Goal: Information Seeking & Learning: Learn about a topic

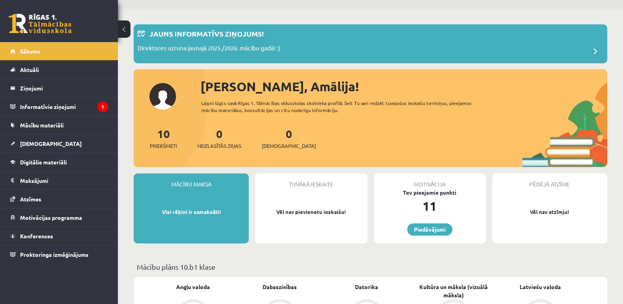
scroll to position [39, 0]
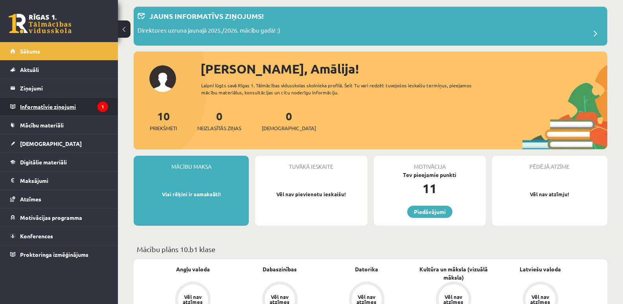
click at [100, 107] on icon "1" at bounding box center [103, 106] width 11 height 11
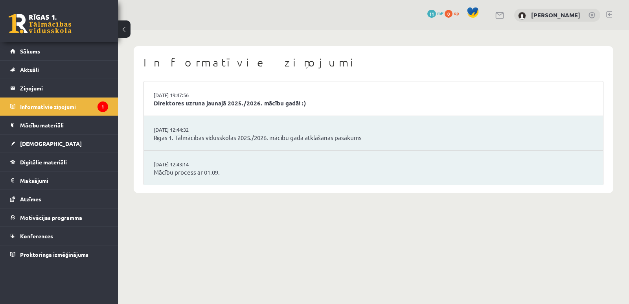
click at [189, 104] on link "Direktores uzruna jaunajā 2025./2026. mācību gadā! :)" at bounding box center [374, 103] width 440 height 9
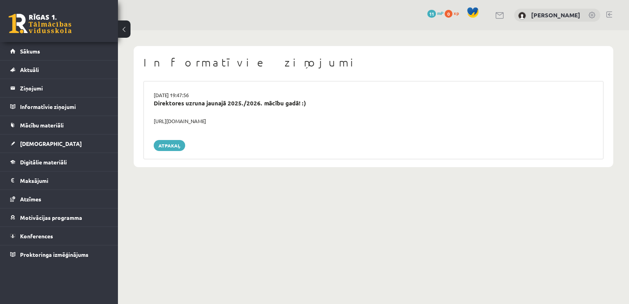
drag, startPoint x: 251, startPoint y: 120, endPoint x: 155, endPoint y: 123, distance: 96.0
click at [155, 123] on div "https://youtube.com/shorts/lM8RsWyzCn4" at bounding box center [373, 121] width 451 height 8
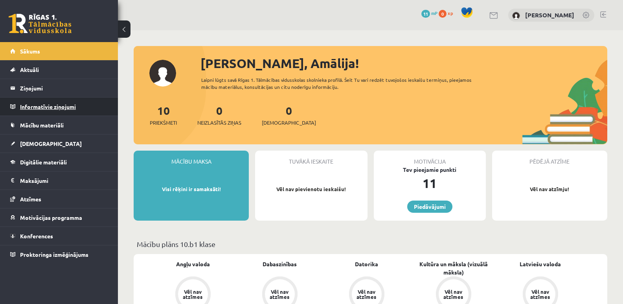
click at [31, 110] on legend "Informatīvie ziņojumi 0" at bounding box center [64, 107] width 88 height 18
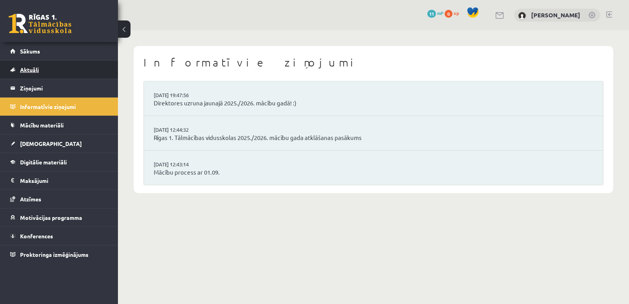
click at [39, 67] on span "Aktuāli" at bounding box center [29, 69] width 19 height 7
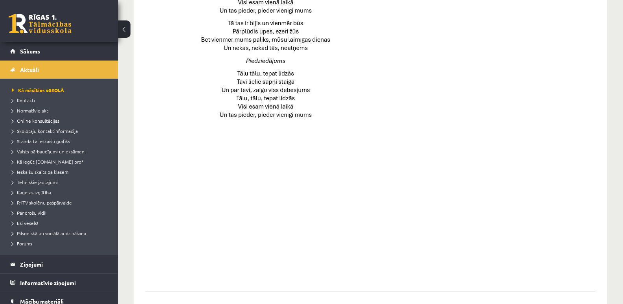
scroll to position [553, 0]
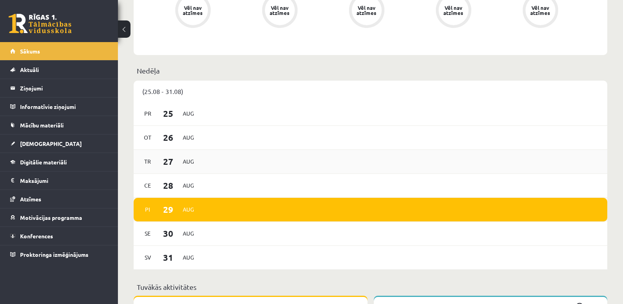
scroll to position [433, 0]
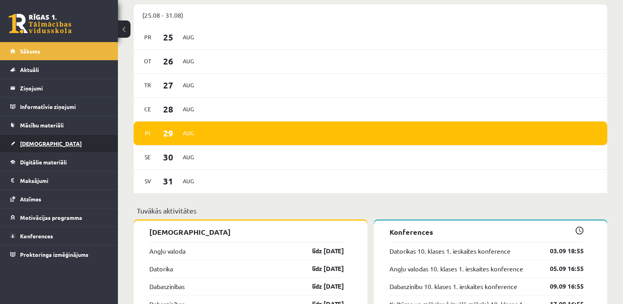
click at [42, 144] on span "[DEMOGRAPHIC_DATA]" at bounding box center [51, 143] width 62 height 7
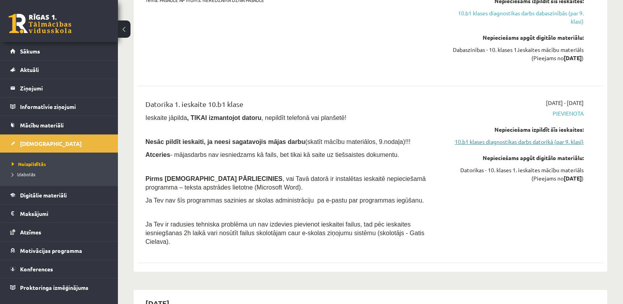
click at [513, 141] on link "10.b1 klases diagnostikas darbs datorikā (par 9. klasi)" at bounding box center [515, 142] width 138 height 8
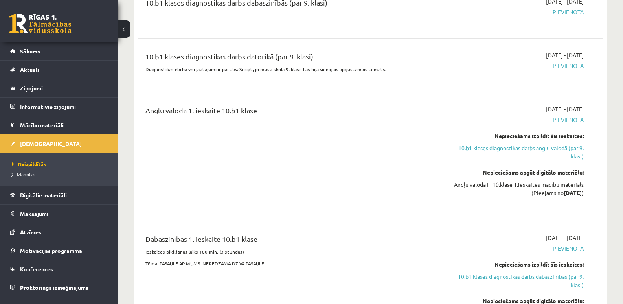
scroll to position [173, 0]
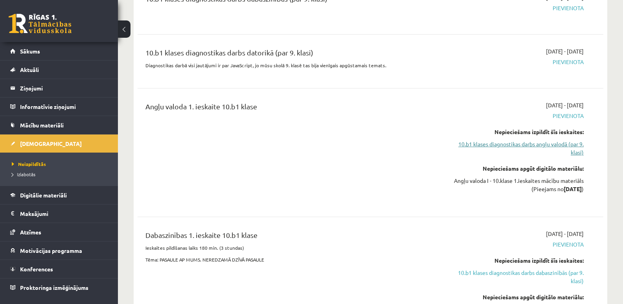
click at [558, 142] on link "10.b1 klases diagnostikas darbs angļu valodā (par 9. klasi)" at bounding box center [515, 148] width 138 height 17
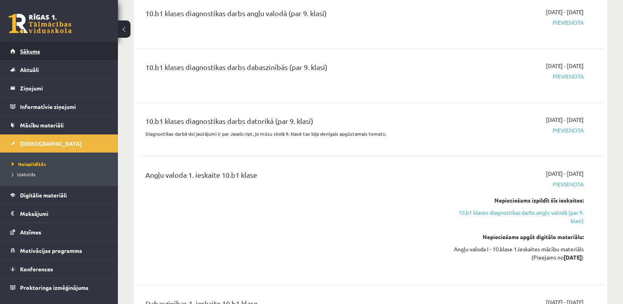
click at [31, 49] on span "Sākums" at bounding box center [30, 51] width 20 height 7
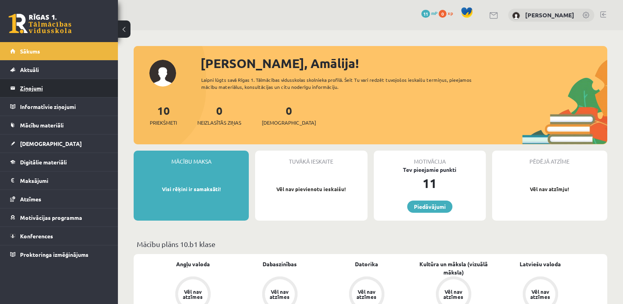
click at [34, 88] on legend "Ziņojumi 0" at bounding box center [64, 88] width 88 height 18
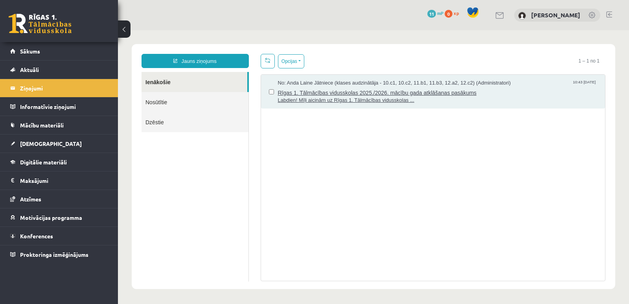
click at [323, 89] on span "Rīgas 1. Tālmācības vidusskolas 2025./2026. mācību gada atklāšanas pasākums" at bounding box center [438, 92] width 320 height 10
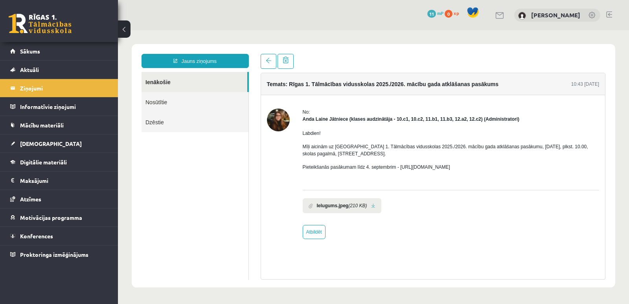
click at [372, 206] on link at bounding box center [373, 205] width 4 height 5
click at [276, 116] on img at bounding box center [278, 120] width 23 height 23
click at [55, 51] on link "Sākums" at bounding box center [59, 51] width 98 height 18
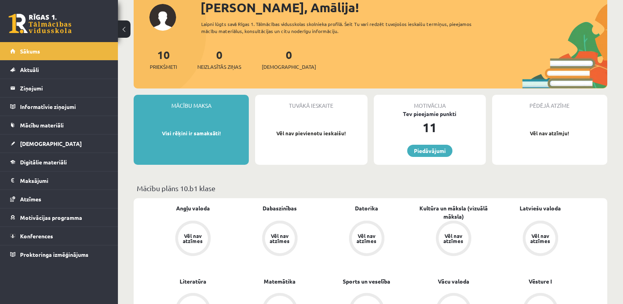
scroll to position [79, 0]
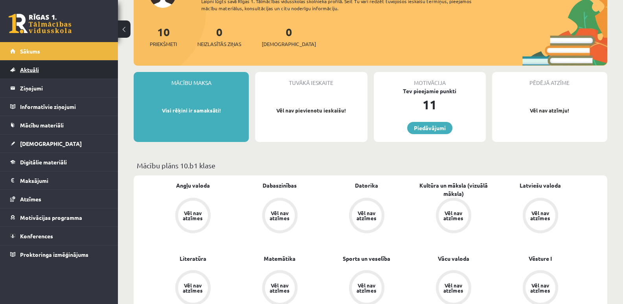
click at [29, 70] on span "Aktuāli" at bounding box center [29, 69] width 19 height 7
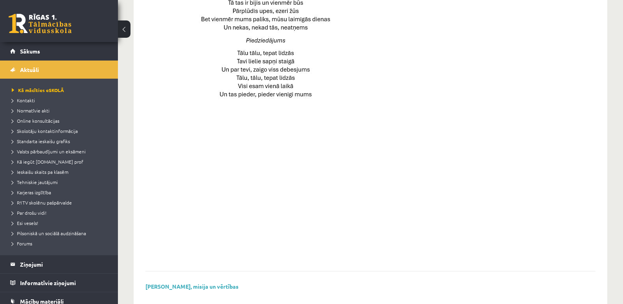
scroll to position [553, 0]
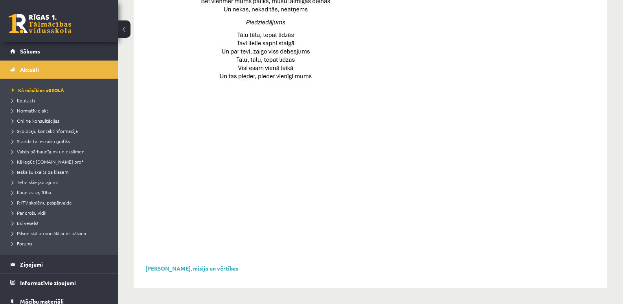
click at [28, 101] on span "Kontakti" at bounding box center [23, 100] width 23 height 6
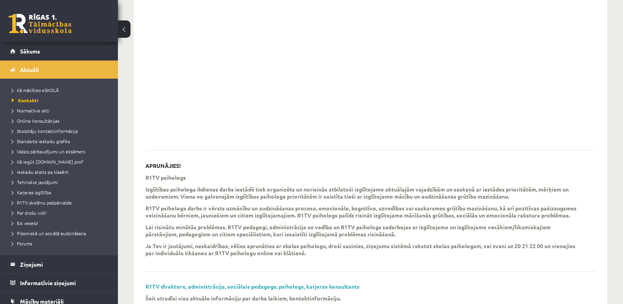
scroll to position [73, 0]
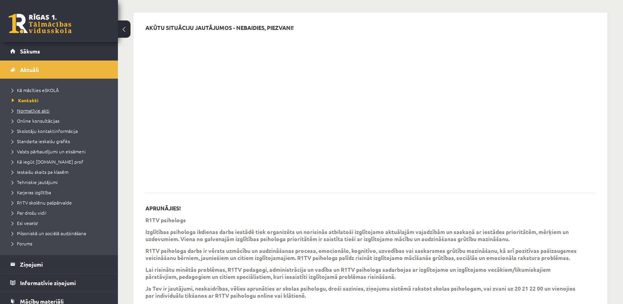
click at [35, 108] on span "Normatīvie akti" at bounding box center [31, 110] width 38 height 6
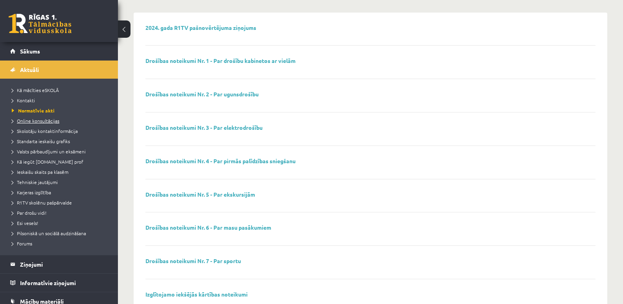
click at [39, 119] on span "Online konsultācijas" at bounding box center [36, 121] width 48 height 6
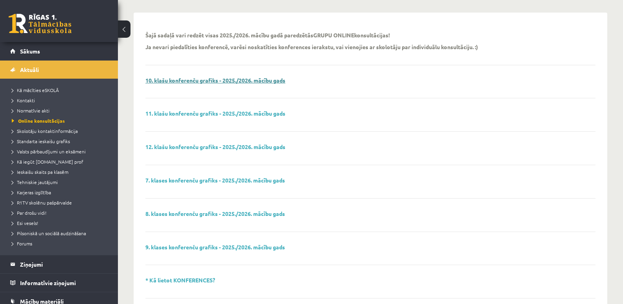
click at [186, 83] on link "10. klašu konferenču grafiks - 2025./2026. mācību gads" at bounding box center [216, 80] width 140 height 7
click at [244, 79] on link "10. klašu konferenču grafiks - 2025./2026. mācību gads" at bounding box center [216, 80] width 140 height 7
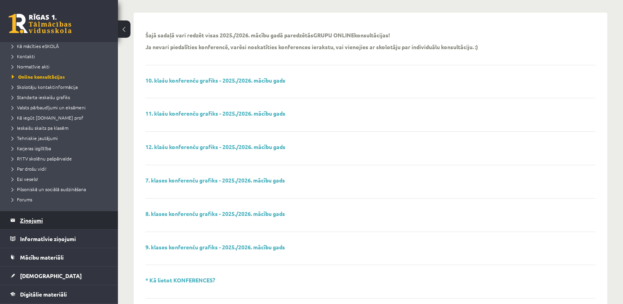
scroll to position [136, 0]
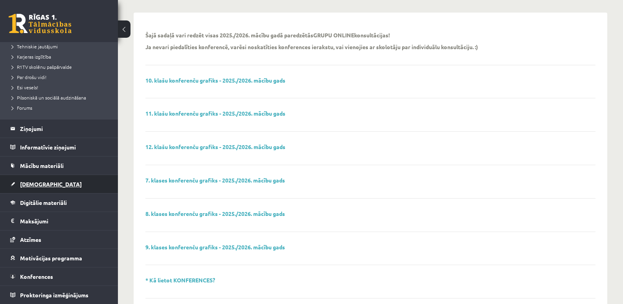
click at [38, 187] on link "[DEMOGRAPHIC_DATA]" at bounding box center [59, 184] width 98 height 18
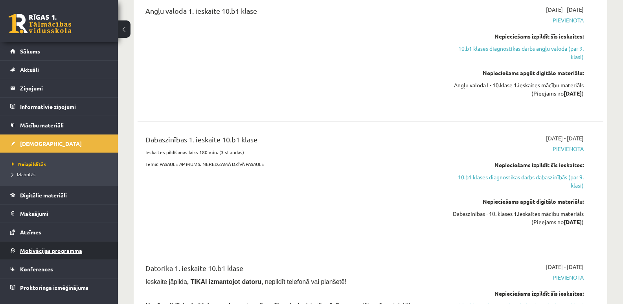
scroll to position [269, 0]
click at [38, 248] on span "Motivācijas programma" at bounding box center [51, 250] width 62 height 7
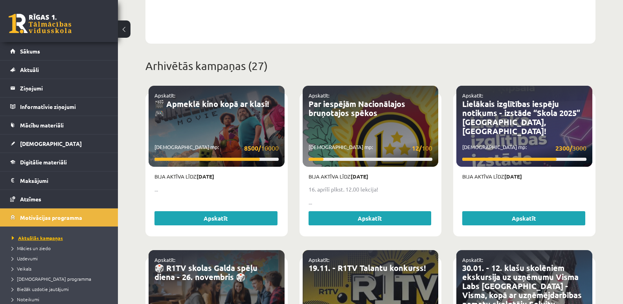
scroll to position [39, 0]
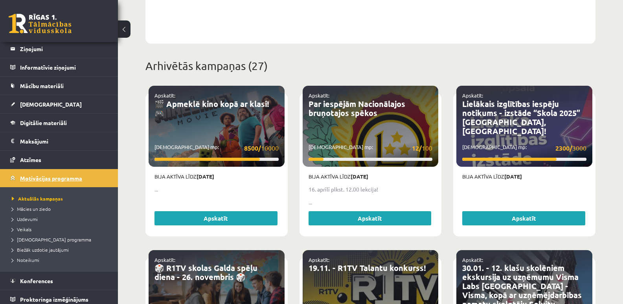
click at [50, 178] on span "Motivācijas programma" at bounding box center [51, 178] width 62 height 7
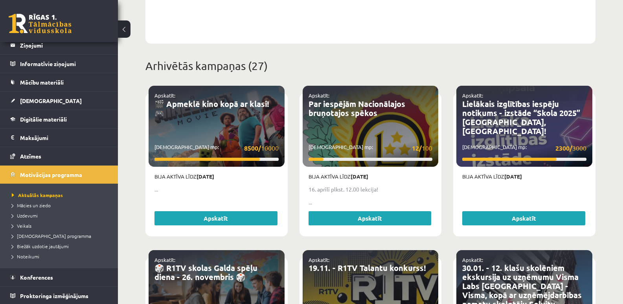
scroll to position [44, 0]
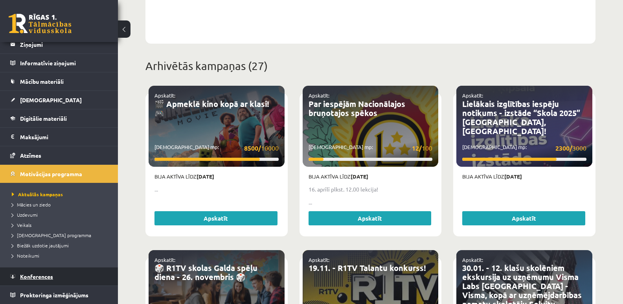
click at [37, 275] on span "Konferences" at bounding box center [36, 276] width 33 height 7
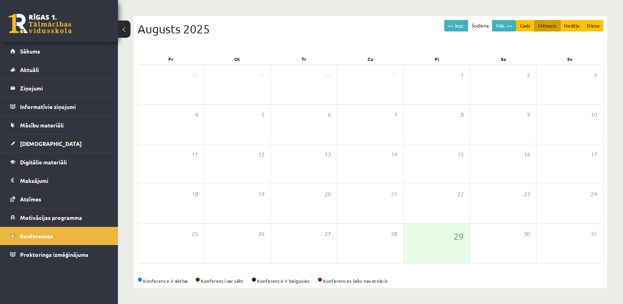
scroll to position [72, 0]
click at [528, 28] on button "Gads" at bounding box center [525, 25] width 18 height 11
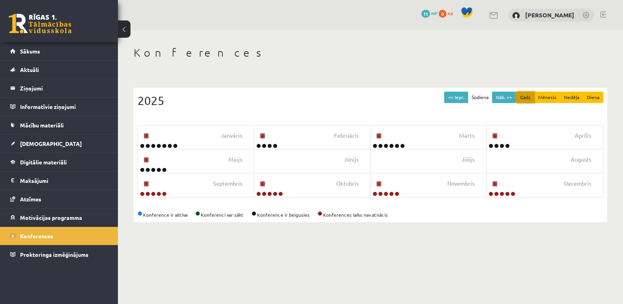
scroll to position [0, 0]
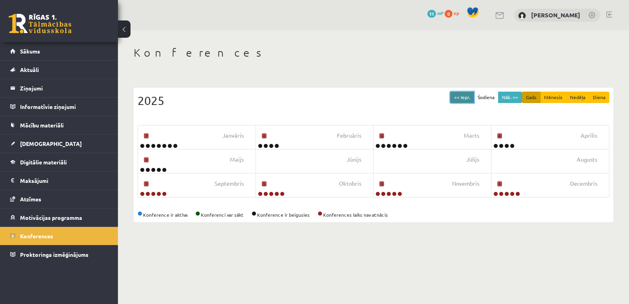
click at [474, 100] on button "<< Iepr." at bounding box center [462, 97] width 24 height 11
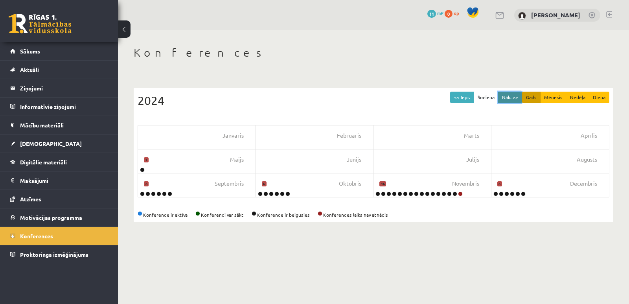
click at [509, 98] on button "Nāk. >>" at bounding box center [510, 97] width 24 height 11
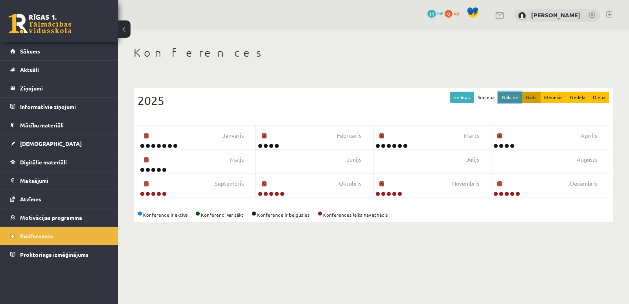
click at [509, 98] on button "Nāk. >>" at bounding box center [510, 97] width 24 height 11
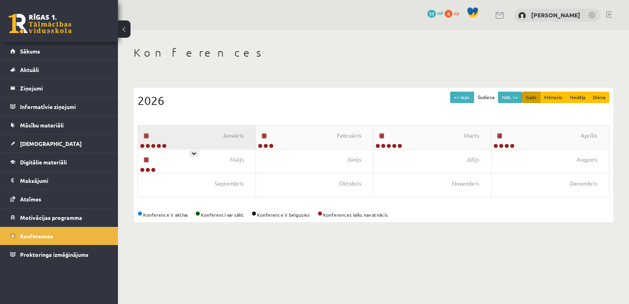
click at [189, 136] on div "Janvāris 5" at bounding box center [197, 137] width 118 height 24
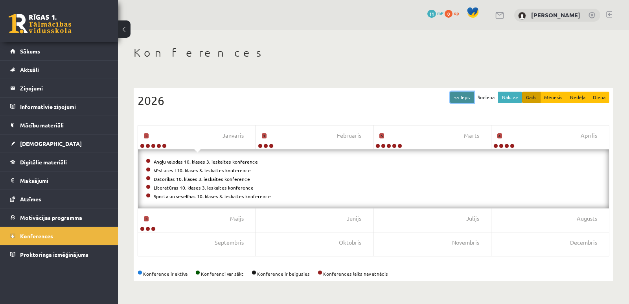
click at [461, 98] on button "<< Iepr." at bounding box center [462, 97] width 24 height 11
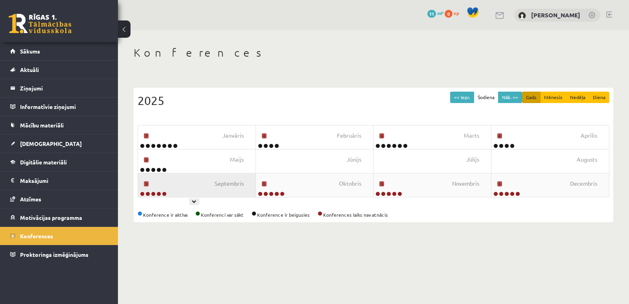
click at [210, 189] on div "[DATE]" at bounding box center [197, 185] width 118 height 24
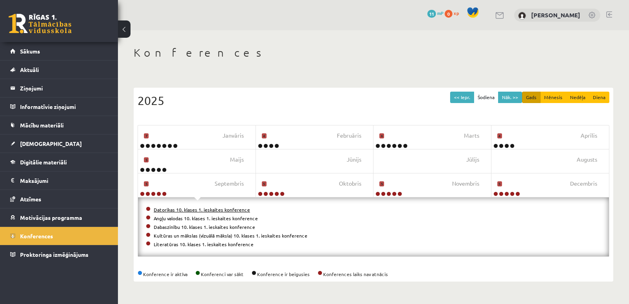
click at [198, 209] on link "Datorikas 10. klases 1. ieskaites konference" at bounding box center [202, 209] width 96 height 6
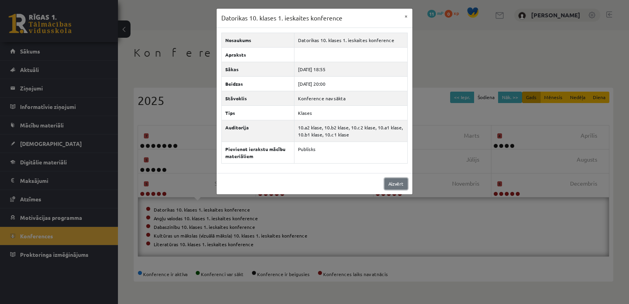
click at [396, 182] on link "Aizvērt" at bounding box center [396, 183] width 23 height 11
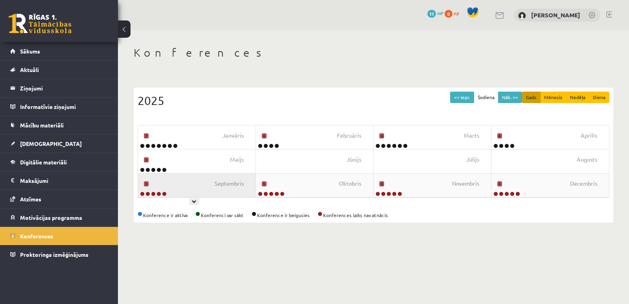
click at [221, 190] on div "[DATE]" at bounding box center [197, 185] width 118 height 24
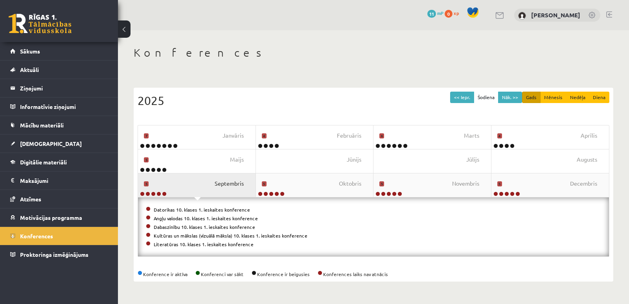
click at [232, 186] on span "Septembris" at bounding box center [229, 183] width 29 height 9
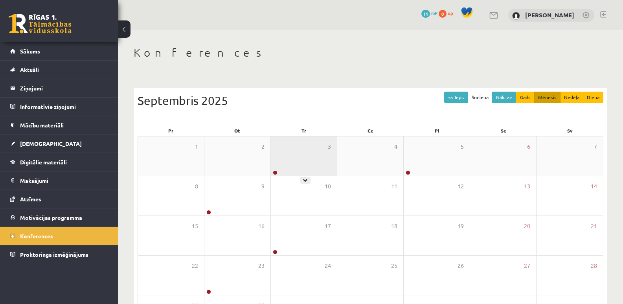
click at [294, 164] on div "3" at bounding box center [304, 155] width 66 height 39
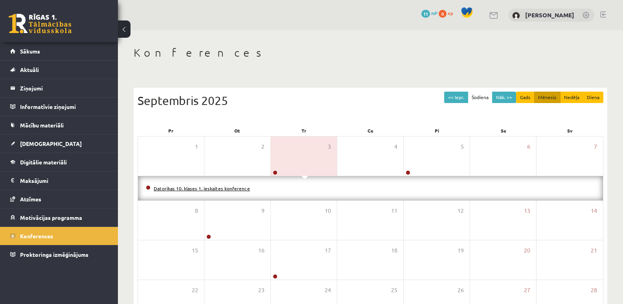
click at [214, 189] on link "Datorikas 10. klases 1. ieskaites konference" at bounding box center [202, 188] width 96 height 6
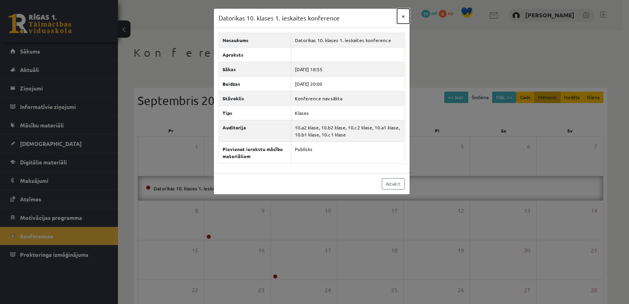
click at [405, 16] on button "×" at bounding box center [403, 16] width 13 height 15
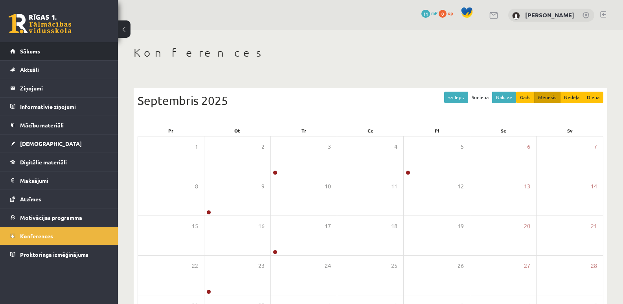
click at [33, 53] on span "Sākums" at bounding box center [30, 51] width 20 height 7
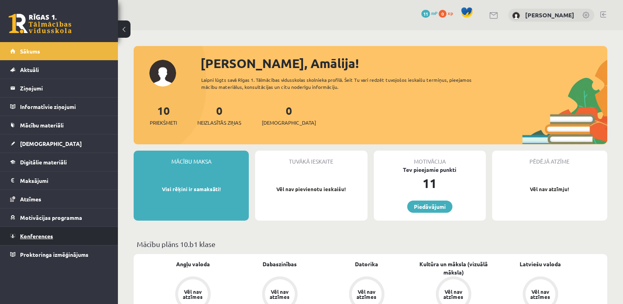
click at [39, 239] on link "Konferences" at bounding box center [59, 236] width 98 height 18
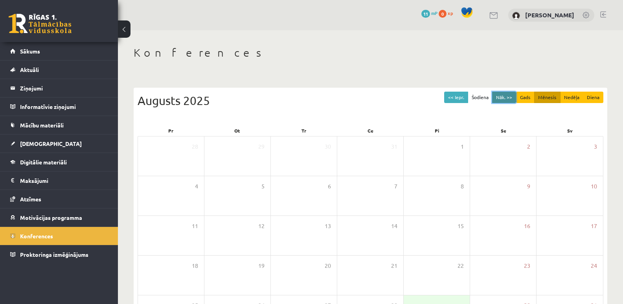
click at [506, 96] on button "Nāk. >>" at bounding box center [504, 97] width 24 height 11
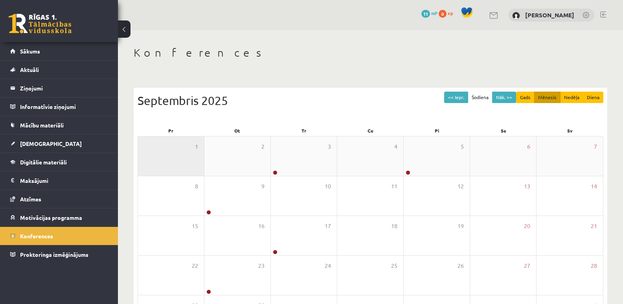
click at [185, 155] on div "1" at bounding box center [171, 155] width 66 height 39
click at [192, 163] on div "1" at bounding box center [171, 155] width 66 height 39
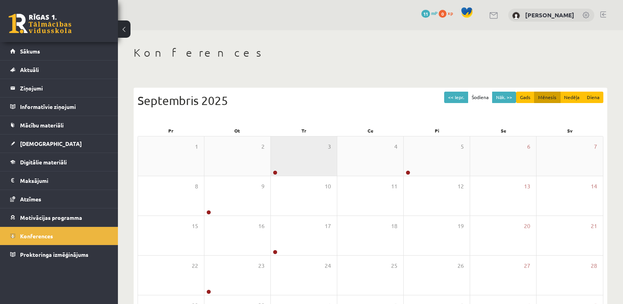
click at [253, 165] on div "2" at bounding box center [238, 155] width 66 height 39
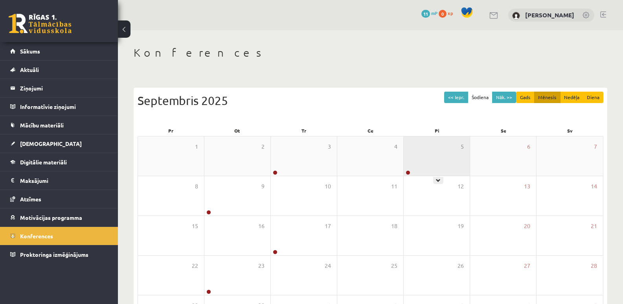
click at [417, 147] on div "5" at bounding box center [437, 155] width 66 height 39
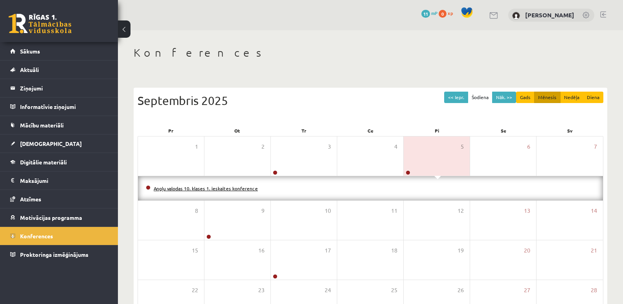
click at [220, 190] on link "Angļu valodas 10. klases 1. ieskaites konference" at bounding box center [206, 188] width 104 height 6
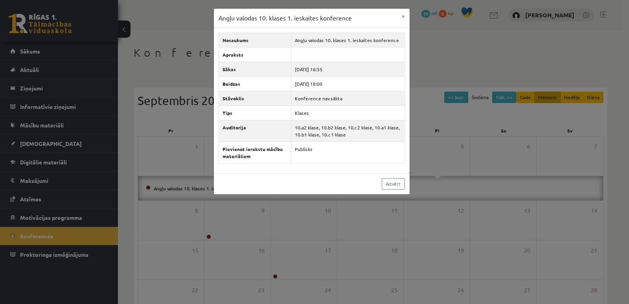
click at [512, 109] on div "Angļu valodas 10. klases 1. ieskaites konference × Nosaukums Angļu valodas 10. …" at bounding box center [314, 152] width 629 height 304
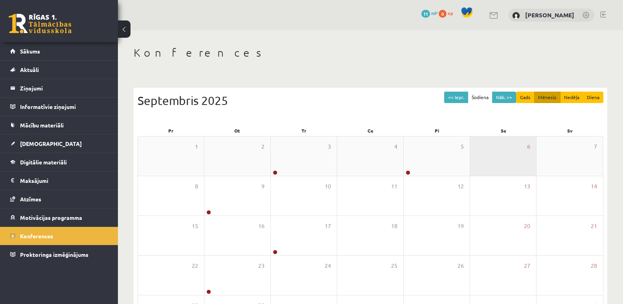
click at [511, 143] on div "6" at bounding box center [503, 155] width 66 height 39
click at [529, 148] on span "6" at bounding box center [528, 146] width 3 height 9
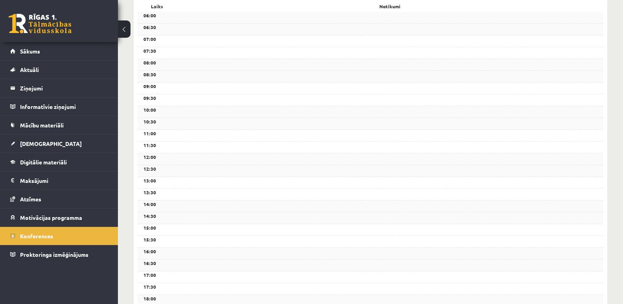
scroll to position [118, 0]
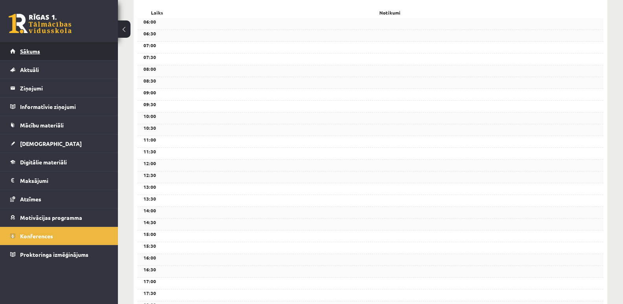
click at [30, 53] on span "Sākums" at bounding box center [30, 51] width 20 height 7
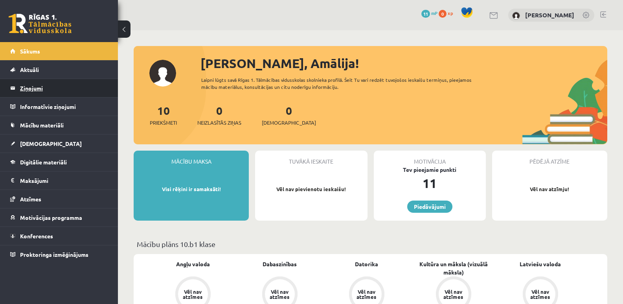
click at [35, 89] on legend "Ziņojumi 0" at bounding box center [64, 88] width 88 height 18
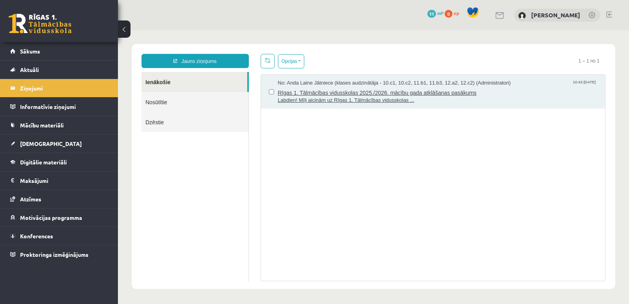
click at [305, 93] on span "Rīgas 1. Tālmācības vidusskolas 2025./2026. mācību gada atklāšanas pasākums" at bounding box center [438, 92] width 320 height 10
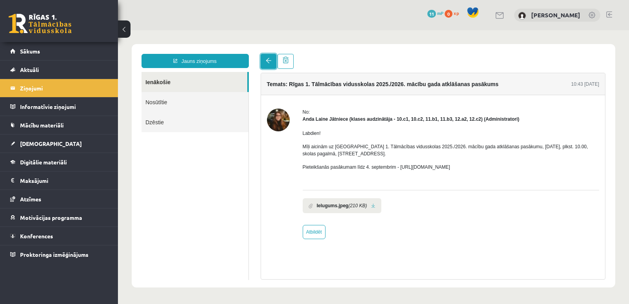
click at [271, 62] on span at bounding box center [269, 61] width 6 height 6
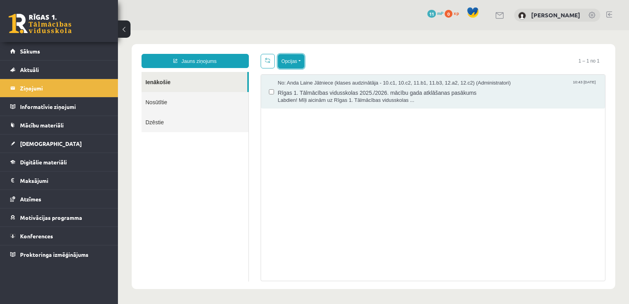
click at [287, 60] on button "Opcijas" at bounding box center [291, 61] width 26 height 14
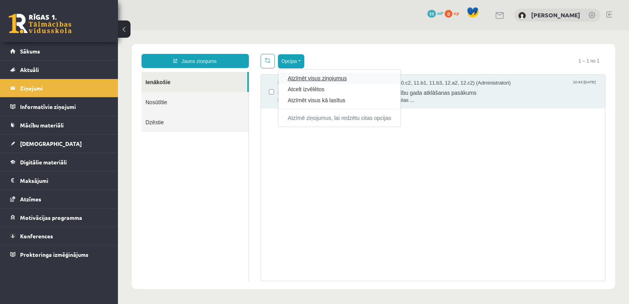
click at [308, 77] on link "Atzīmēt visus ziņojumus" at bounding box center [339, 78] width 103 height 8
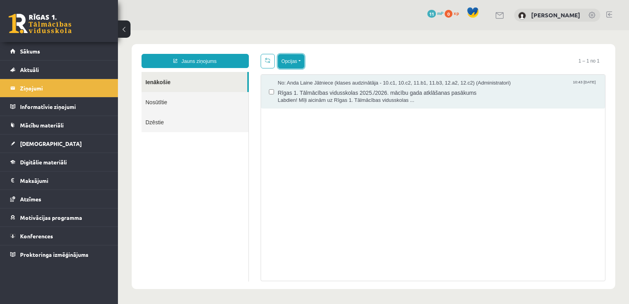
click at [290, 65] on button "Opcijas" at bounding box center [291, 61] width 26 height 14
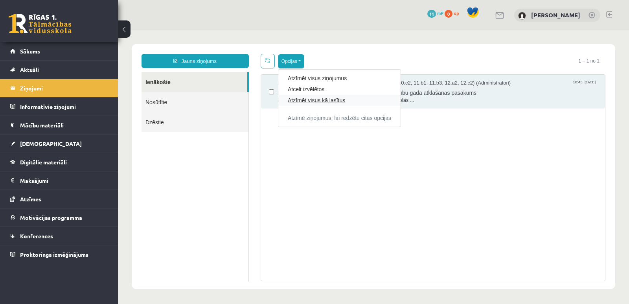
click at [301, 100] on link "Atzīmēt visus kā lasītus" at bounding box center [339, 100] width 103 height 8
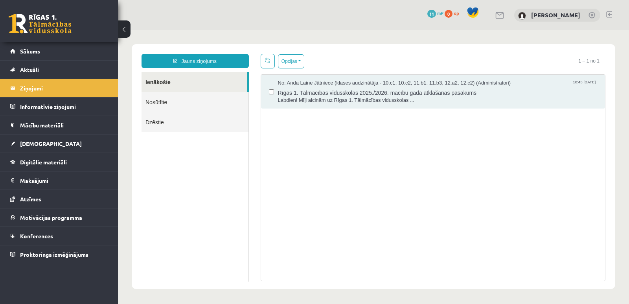
click at [310, 120] on div "No: Anda Laine Jātniece (klases audzinātāja - 10.c1, 10.c2, 11.b1, 11.b3, 12.a2…" at bounding box center [433, 177] width 345 height 207
click at [582, 83] on span "10:43 [DATE]" at bounding box center [584, 82] width 26 height 6
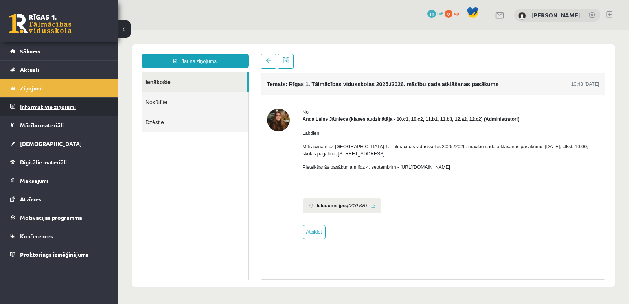
click at [45, 103] on legend "Informatīvie ziņojumi 0" at bounding box center [64, 107] width 88 height 18
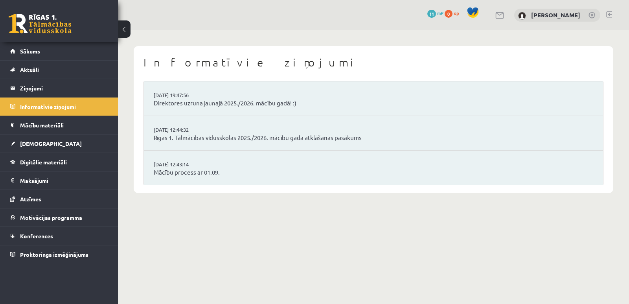
click at [175, 100] on link "Direktores uzruna jaunajā 2025./2026. mācību gadā! :)" at bounding box center [374, 103] width 440 height 9
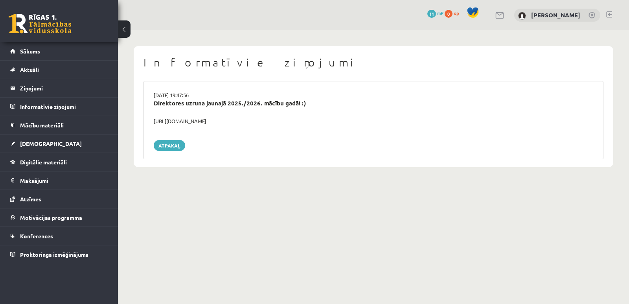
drag, startPoint x: 252, startPoint y: 120, endPoint x: 153, endPoint y: 122, distance: 98.7
click at [153, 122] on div "[URL][DOMAIN_NAME]" at bounding box center [373, 121] width 451 height 8
copy div "[URL][DOMAIN_NAME]"
click at [241, 136] on div "[DATE] 19:47:56 Direktores uzruna jaunajā 2025./2026. mācību gadā! :) [URL][DOM…" at bounding box center [374, 120] width 460 height 78
click at [169, 144] on link "Atpakaļ" at bounding box center [169, 145] width 31 height 11
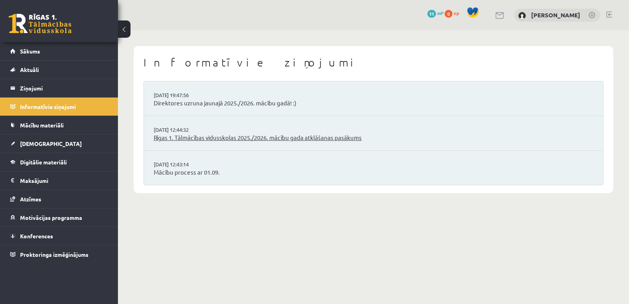
click at [207, 136] on link "Rīgas 1. Tālmācības vidusskolas 2025./2026. mācību gada atklāšanas pasākums" at bounding box center [374, 137] width 440 height 9
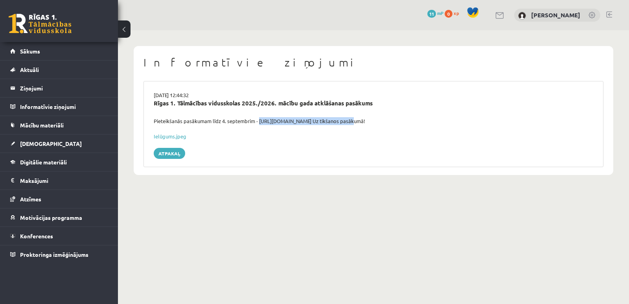
drag, startPoint x: 352, startPoint y: 120, endPoint x: 258, endPoint y: 118, distance: 94.0
click at [258, 118] on div "Pieteikšanās pasākumam līdz 4. septembrim - [URL][DOMAIN_NAME] Uz tikšanos pasā…" at bounding box center [373, 121] width 451 height 8
click at [284, 149] on div "Atpakaļ" at bounding box center [374, 153] width 440 height 11
click at [289, 141] on div "[DATE] 12:44:32 Rīgas 1. Tālmācības vidusskolas 2025./2026. mācību gada atklāša…" at bounding box center [374, 124] width 460 height 86
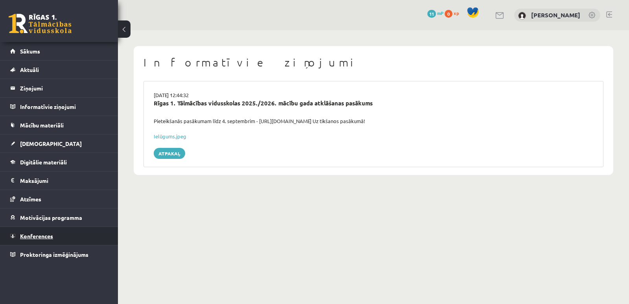
click at [46, 236] on span "Konferences" at bounding box center [36, 235] width 33 height 7
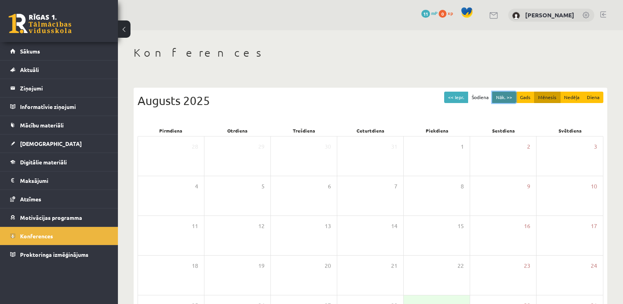
click at [508, 96] on button "Nāk. >>" at bounding box center [504, 97] width 24 height 11
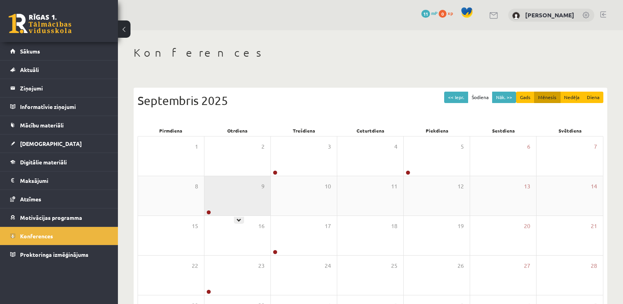
click at [233, 201] on div "9" at bounding box center [238, 195] width 66 height 39
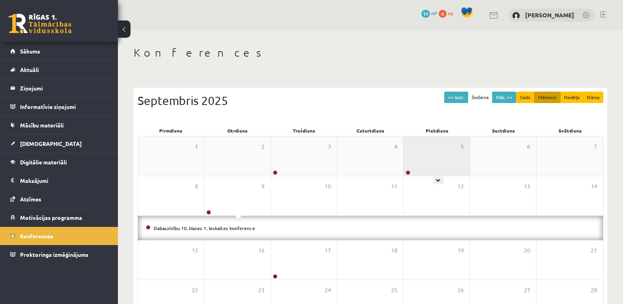
click at [452, 158] on div "5" at bounding box center [437, 155] width 66 height 39
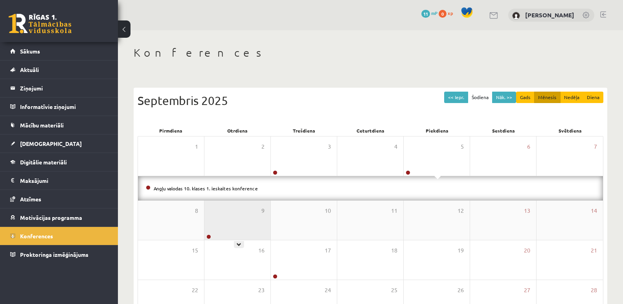
click at [236, 231] on div "9" at bounding box center [238, 220] width 66 height 39
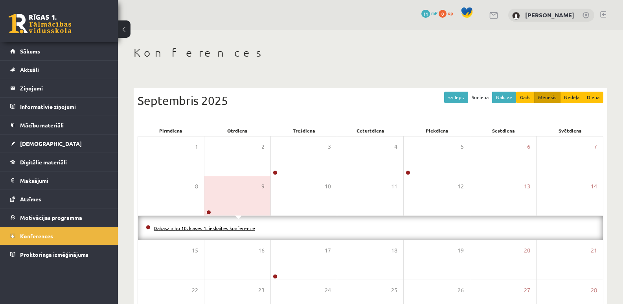
click at [228, 226] on link "Dabaszinību 10. klases 1. ieskaites konference" at bounding box center [204, 228] width 101 height 6
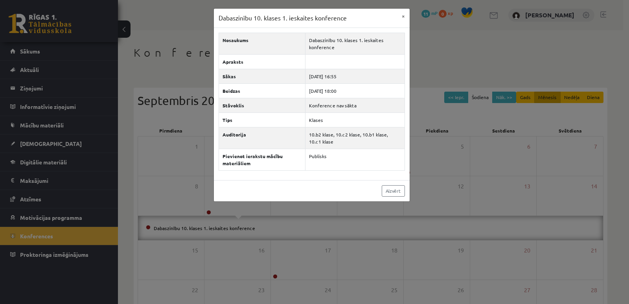
click at [293, 271] on div "Dabaszinību 10. klases 1. ieskaites konference × Nosaukums Dabaszinību 10. klas…" at bounding box center [314, 152] width 629 height 304
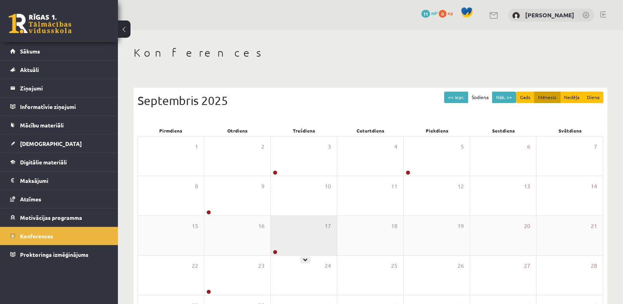
click at [289, 242] on div "17" at bounding box center [304, 235] width 66 height 39
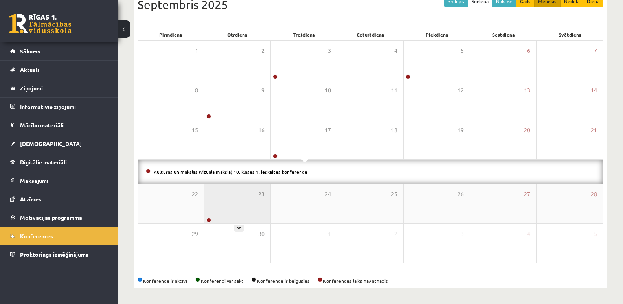
click at [244, 219] on div "23" at bounding box center [238, 203] width 66 height 39
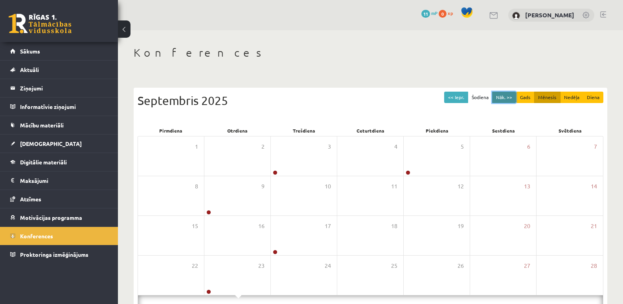
click at [501, 97] on button "Nāk. >>" at bounding box center [504, 97] width 24 height 11
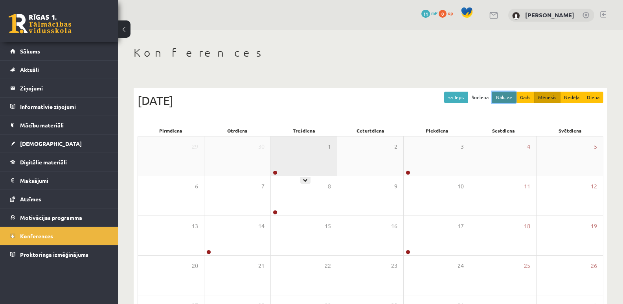
scroll to position [39, 0]
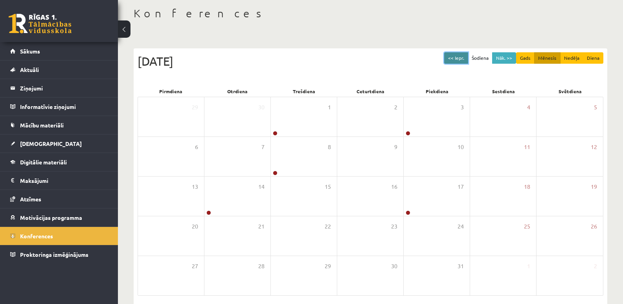
click at [457, 59] on button "<< Iepr." at bounding box center [456, 57] width 24 height 11
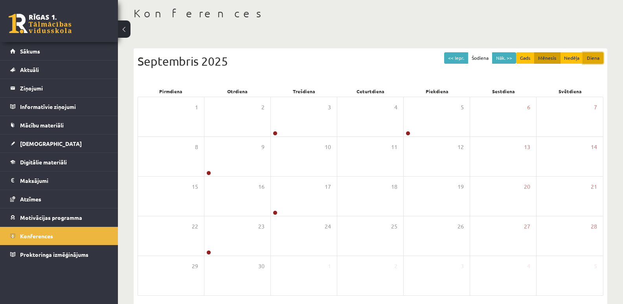
click at [596, 59] on button "Diena" at bounding box center [593, 57] width 20 height 11
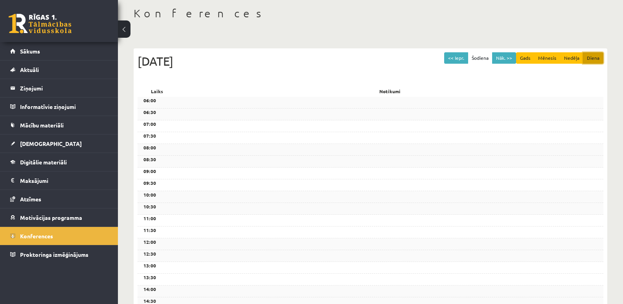
scroll to position [0, 0]
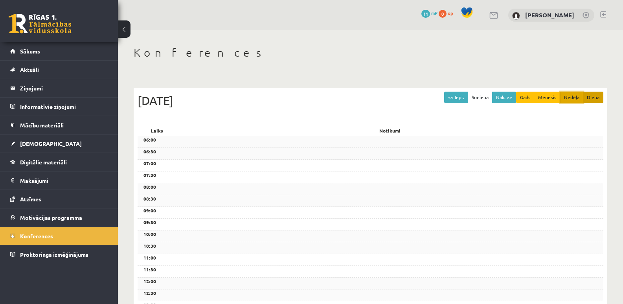
click at [574, 98] on button "Nedēļa" at bounding box center [571, 97] width 23 height 11
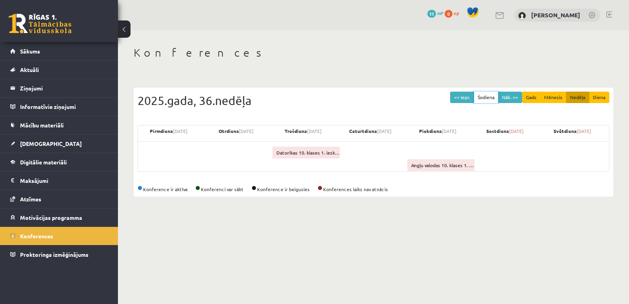
click at [483, 98] on button "Šodiena" at bounding box center [486, 97] width 25 height 11
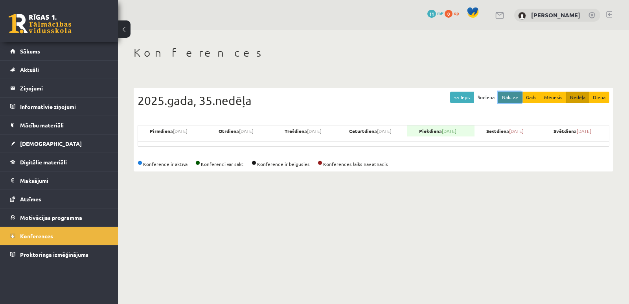
click at [520, 99] on button "Nāk. >>" at bounding box center [510, 97] width 24 height 11
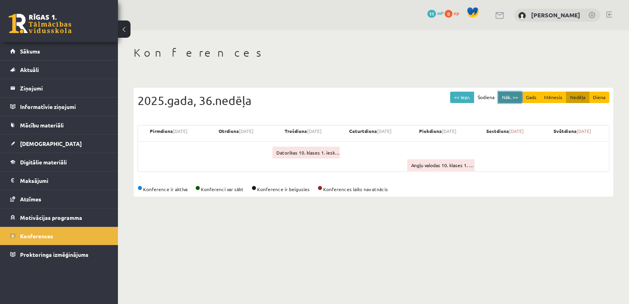
click at [511, 98] on button "Nāk. >>" at bounding box center [510, 97] width 24 height 11
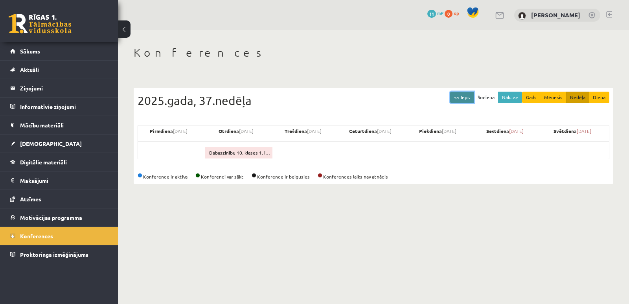
click at [465, 102] on button "<< Iepr." at bounding box center [462, 97] width 24 height 11
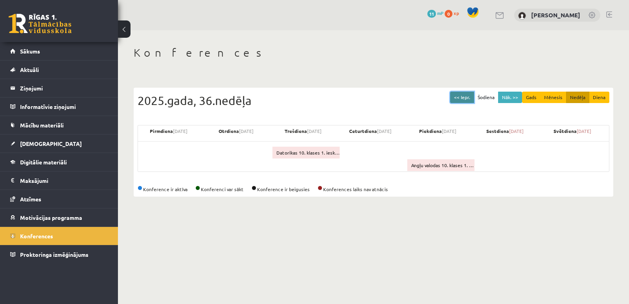
click at [465, 100] on button "<< Iepr." at bounding box center [462, 97] width 24 height 11
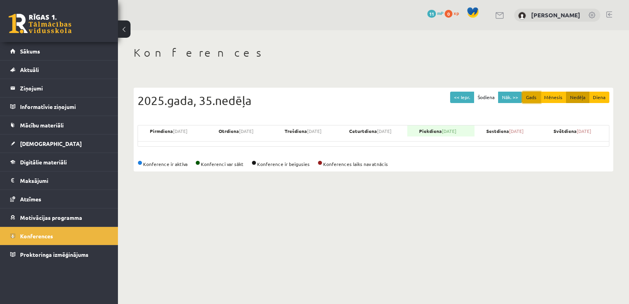
click at [529, 98] on button "Gads" at bounding box center [531, 97] width 18 height 11
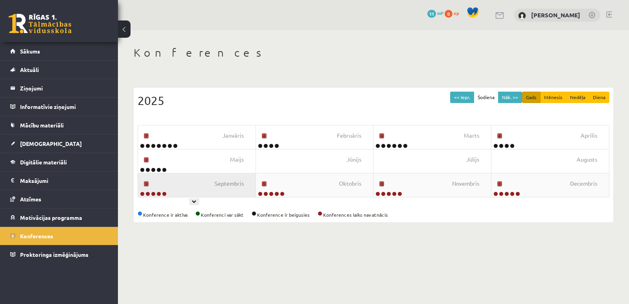
click at [217, 190] on div "[DATE]" at bounding box center [197, 185] width 118 height 24
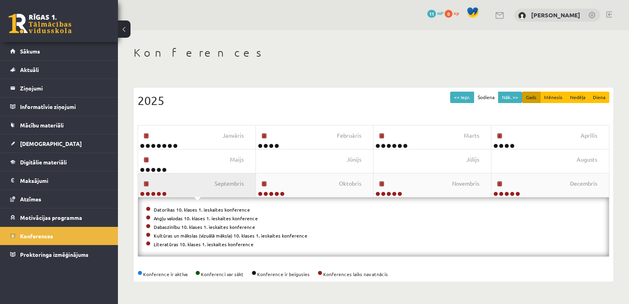
click at [208, 187] on div "[DATE]" at bounding box center [197, 185] width 118 height 24
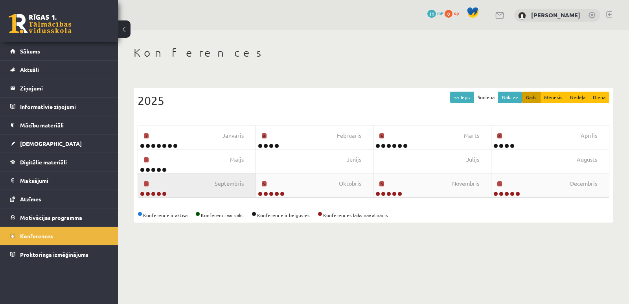
click at [202, 184] on div "[DATE]" at bounding box center [197, 185] width 118 height 24
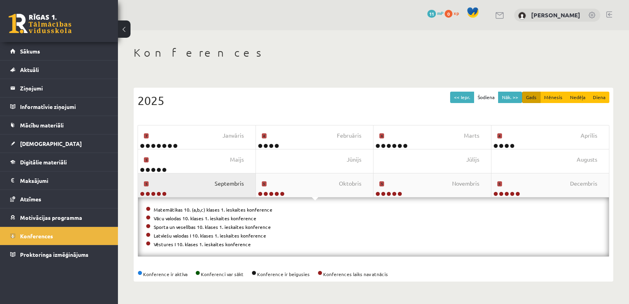
click at [232, 182] on span "Septembris" at bounding box center [229, 183] width 29 height 9
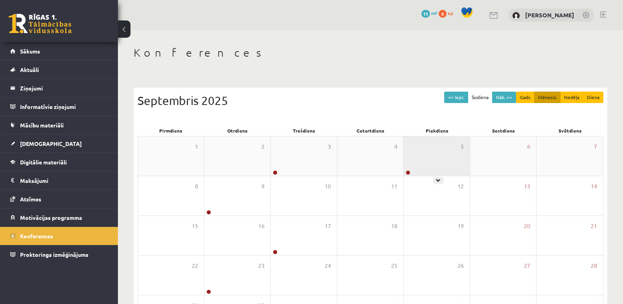
click at [411, 170] on div "5" at bounding box center [437, 155] width 66 height 39
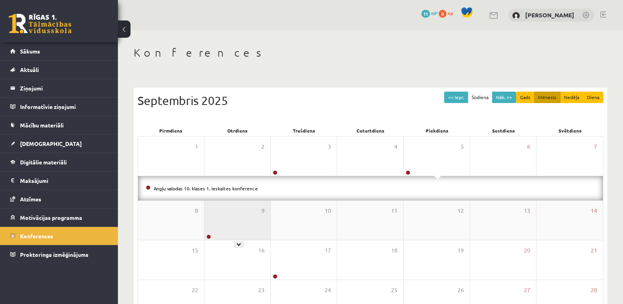
click at [223, 233] on div "9" at bounding box center [238, 220] width 66 height 39
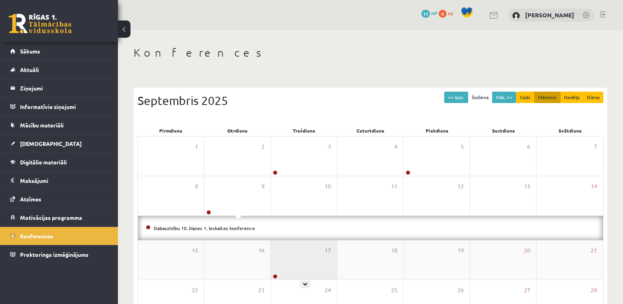
click at [279, 267] on div "17" at bounding box center [304, 259] width 66 height 39
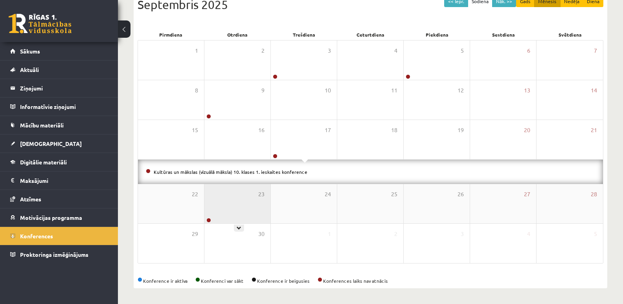
click at [225, 208] on div "23" at bounding box center [238, 203] width 66 height 39
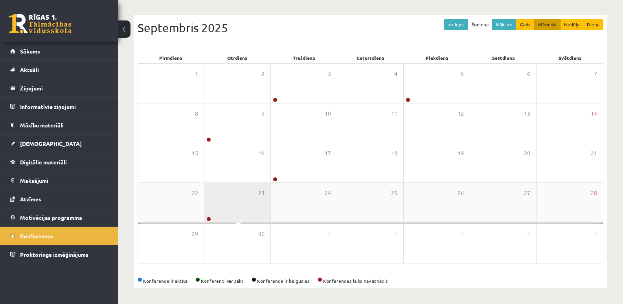
scroll to position [96, 0]
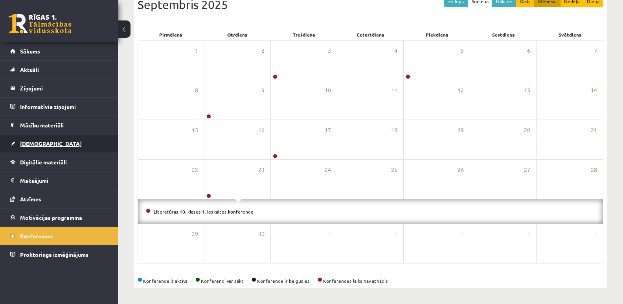
click at [38, 145] on span "[DEMOGRAPHIC_DATA]" at bounding box center [51, 143] width 62 height 7
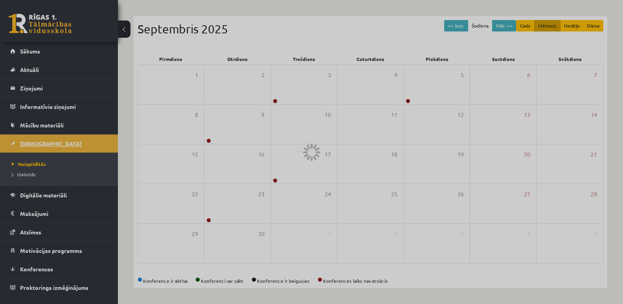
scroll to position [72, 0]
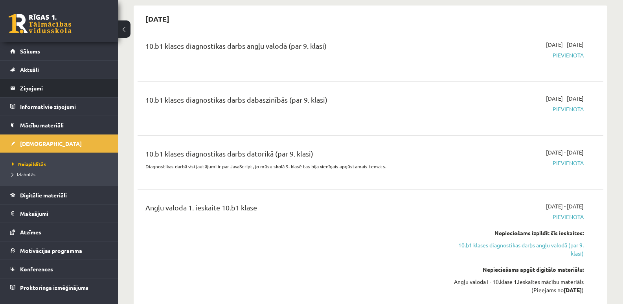
click at [35, 89] on legend "Ziņojumi 0" at bounding box center [64, 88] width 88 height 18
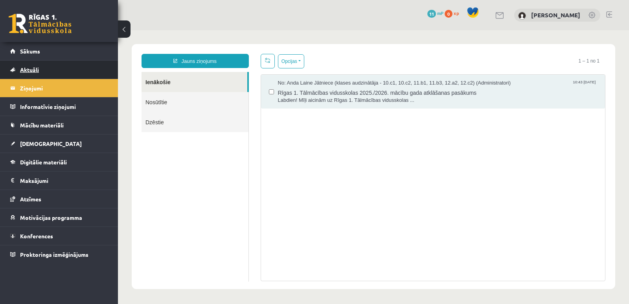
click at [57, 68] on link "Aktuāli" at bounding box center [59, 70] width 98 height 18
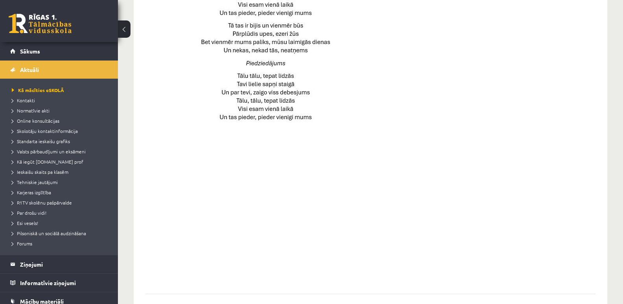
scroll to position [553, 0]
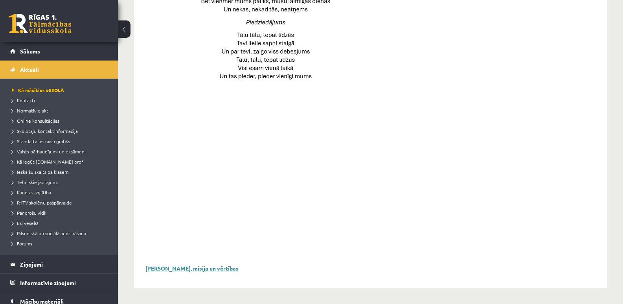
click at [197, 269] on link "[PERSON_NAME], misija un vērtības" at bounding box center [192, 268] width 93 height 7
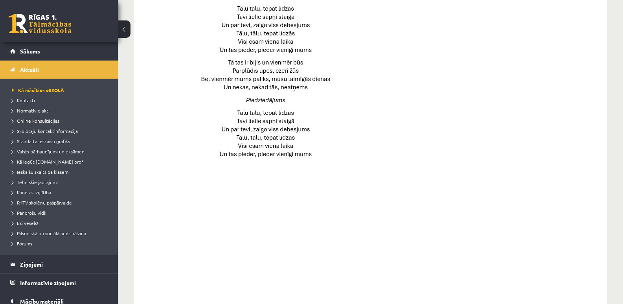
scroll to position [514, 0]
